Goal: Information Seeking & Learning: Find contact information

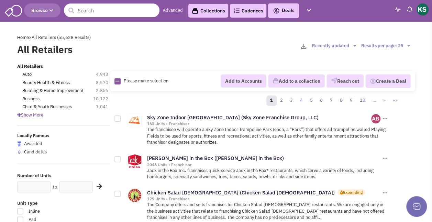
click at [16, 10] on img at bounding box center [13, 9] width 17 height 13
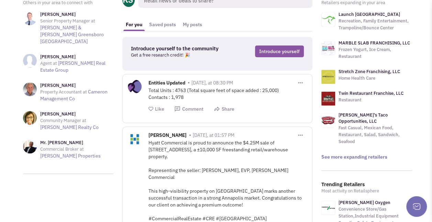
scroll to position [31, 0]
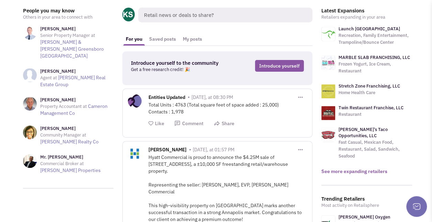
click at [351, 168] on link "See more expanding retailers" at bounding box center [355, 171] width 66 height 6
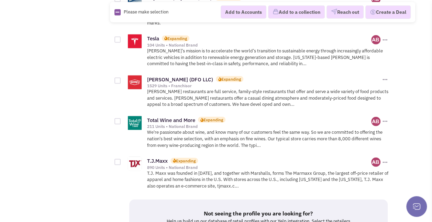
scroll to position [940, 0]
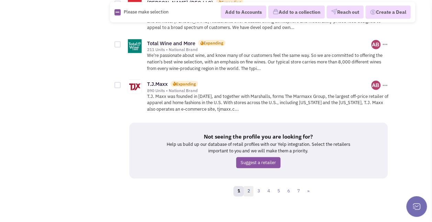
click at [247, 186] on link "2" at bounding box center [249, 191] width 10 height 10
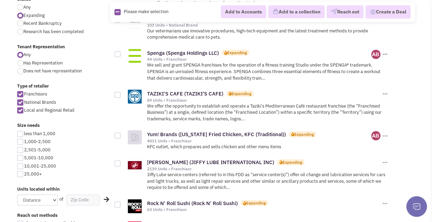
scroll to position [282, 0]
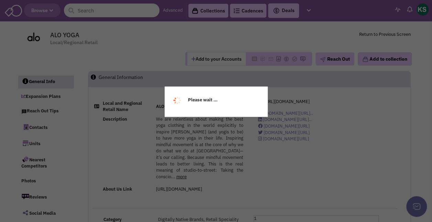
select select
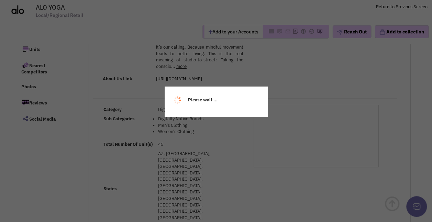
select select
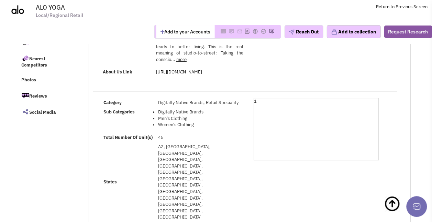
scroll to position [78, 0]
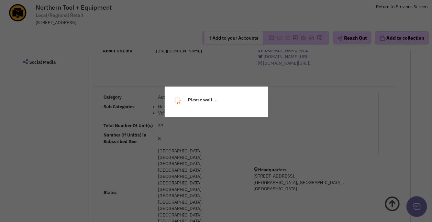
select select
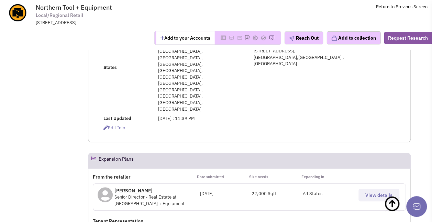
scroll to position [232, 0]
select select
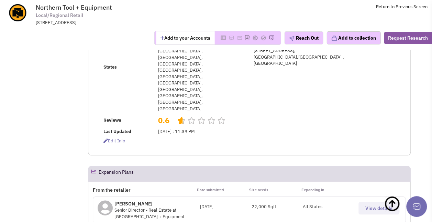
click at [370, 202] on button "View details" at bounding box center [379, 208] width 41 height 12
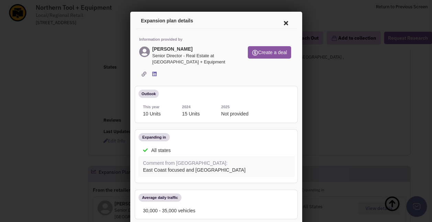
scroll to position [0, 0]
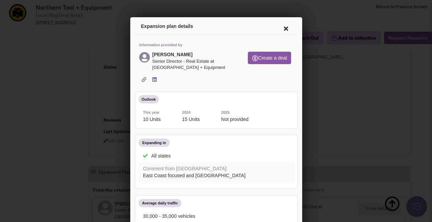
click at [280, 27] on icon at bounding box center [285, 27] width 14 height 17
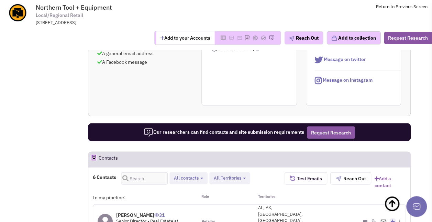
scroll to position [530, 0]
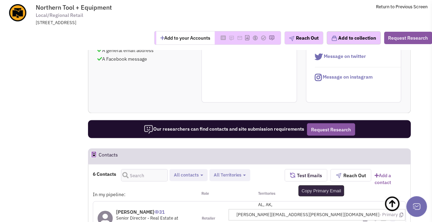
click at [403, 212] on icon at bounding box center [401, 214] width 4 height 4
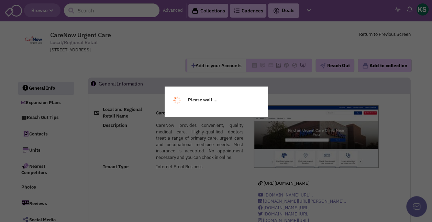
select select
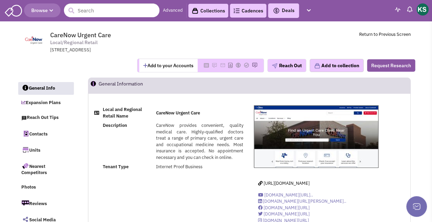
select select
